Goal: Browse casually

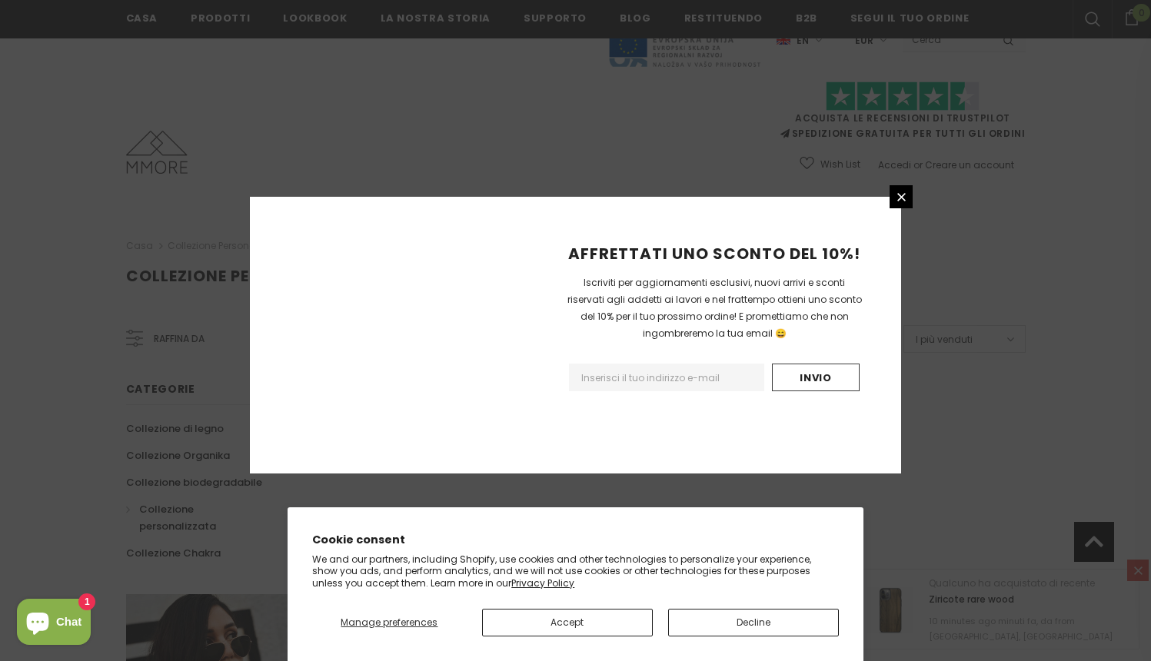
scroll to position [915, 0]
